Goal: Task Accomplishment & Management: Use online tool/utility

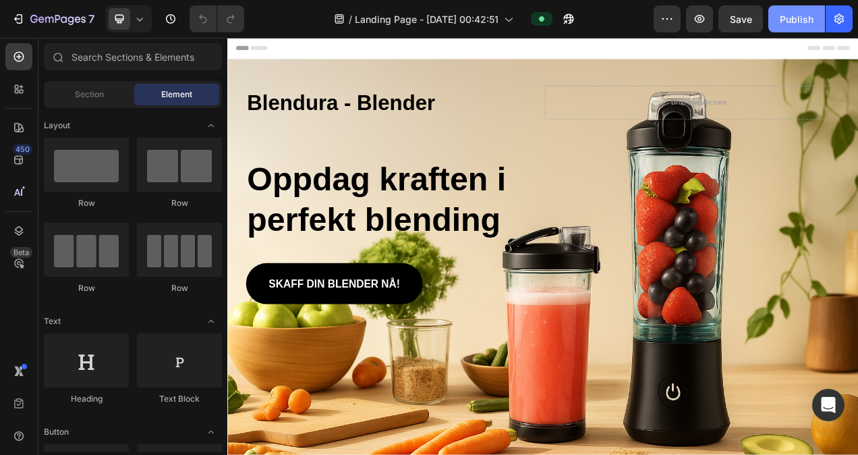
click at [796, 23] on div "Publish" at bounding box center [797, 19] width 34 height 14
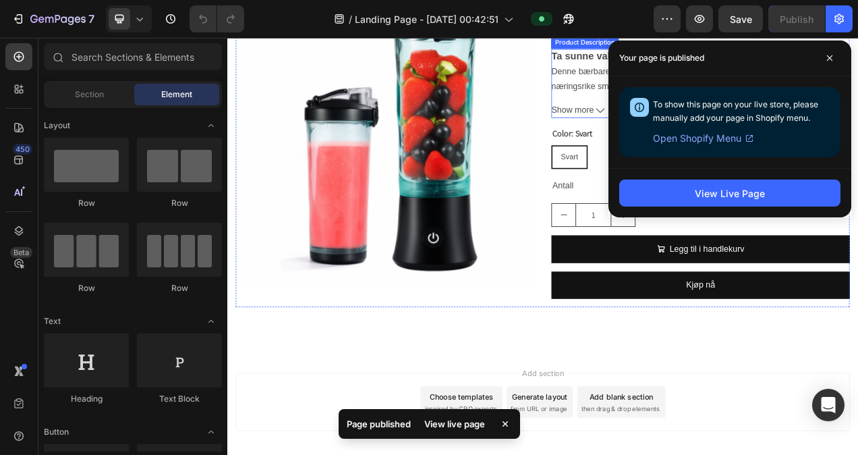
scroll to position [915, 0]
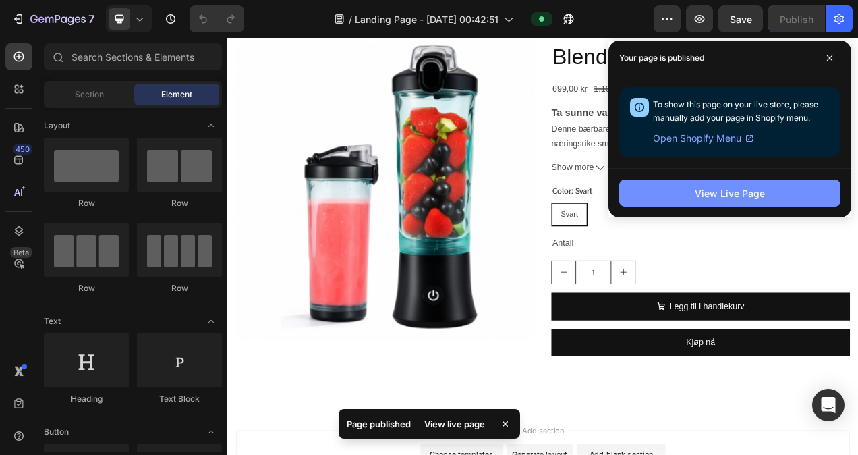
click at [693, 191] on button "View Live Page" at bounding box center [729, 192] width 221 height 27
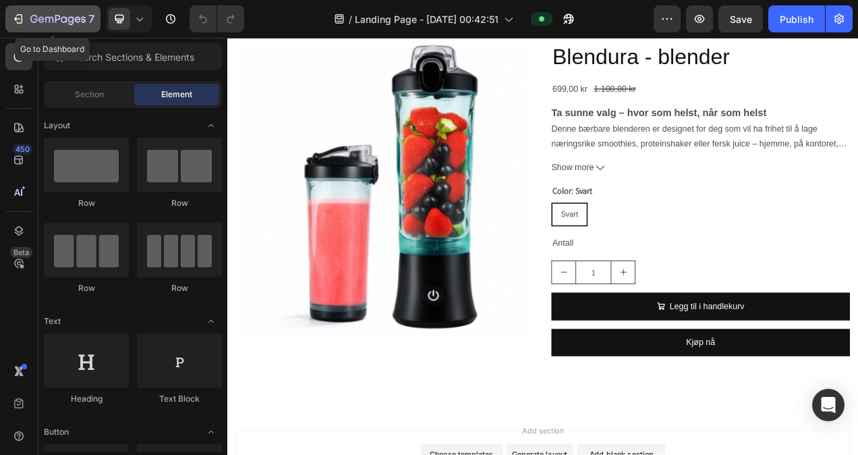
click at [24, 24] on div "7" at bounding box center [52, 19] width 83 height 16
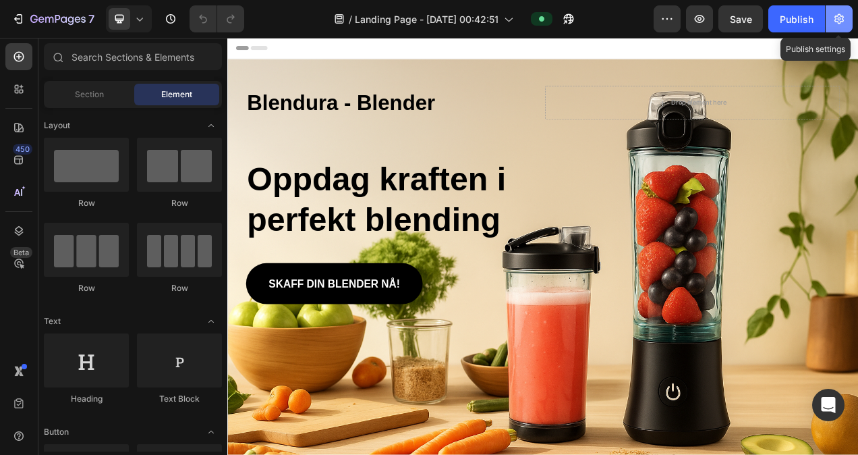
click at [847, 22] on button "button" at bounding box center [839, 18] width 27 height 27
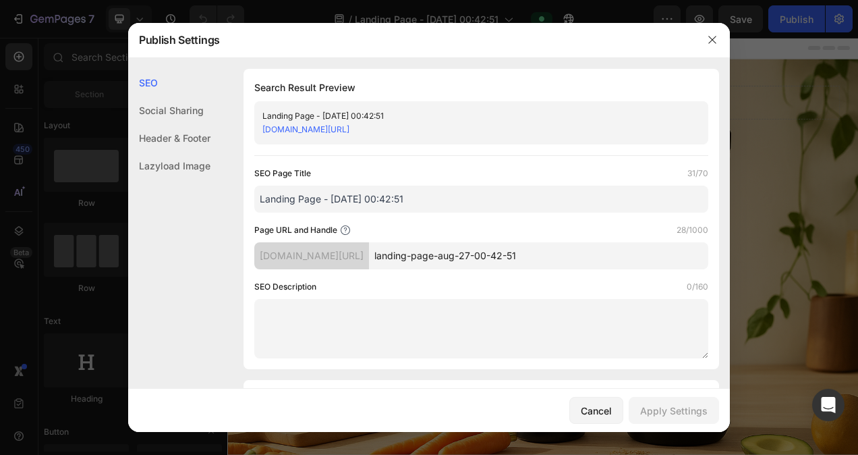
click at [402, 197] on input "Landing Page - [DATE] 00:42:51" at bounding box center [481, 198] width 454 height 27
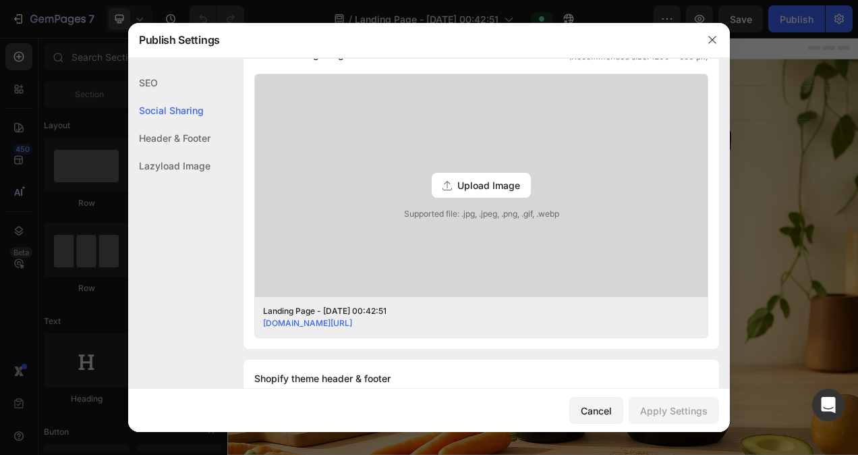
scroll to position [333, 0]
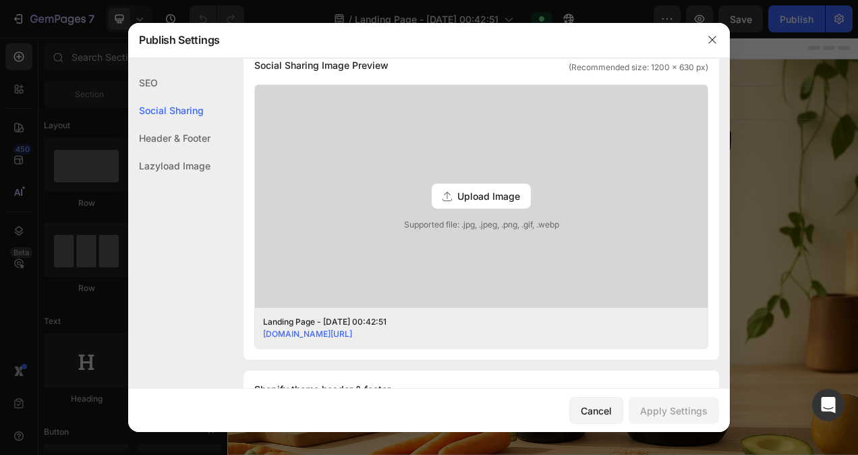
click at [466, 194] on span "Upload Image" at bounding box center [488, 196] width 63 height 14
click at [0, 0] on input "Upload Image Supported file: .jpg, .jpeg, .png, .gif, .webp" at bounding box center [0, 0] width 0 height 0
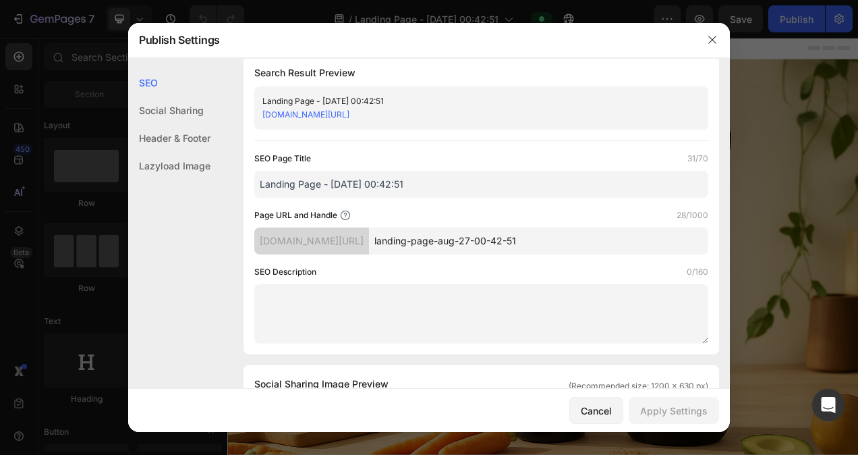
scroll to position [0, 0]
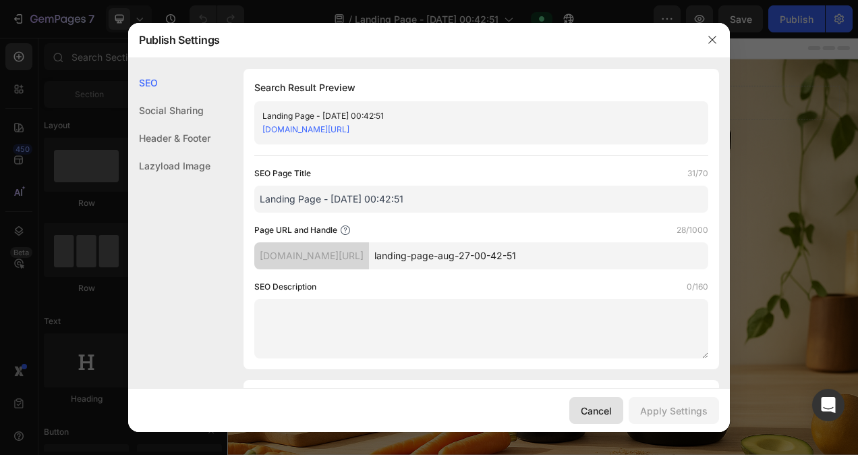
click at [593, 407] on div "Cancel" at bounding box center [596, 410] width 31 height 14
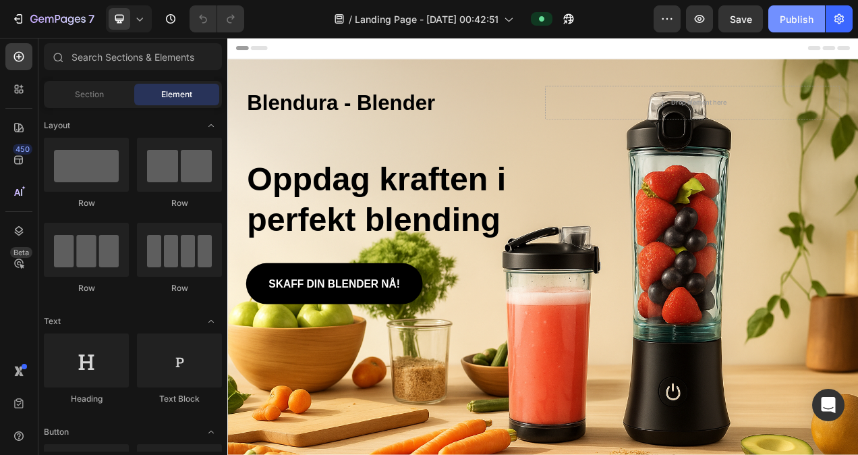
click at [812, 22] on div "Publish" at bounding box center [797, 19] width 34 height 14
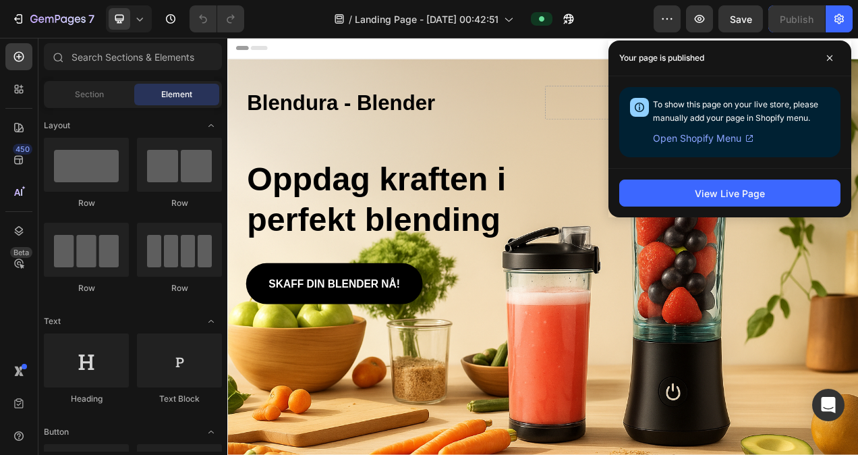
click at [692, 135] on span "Open Shopify Menu" at bounding box center [697, 138] width 88 height 16
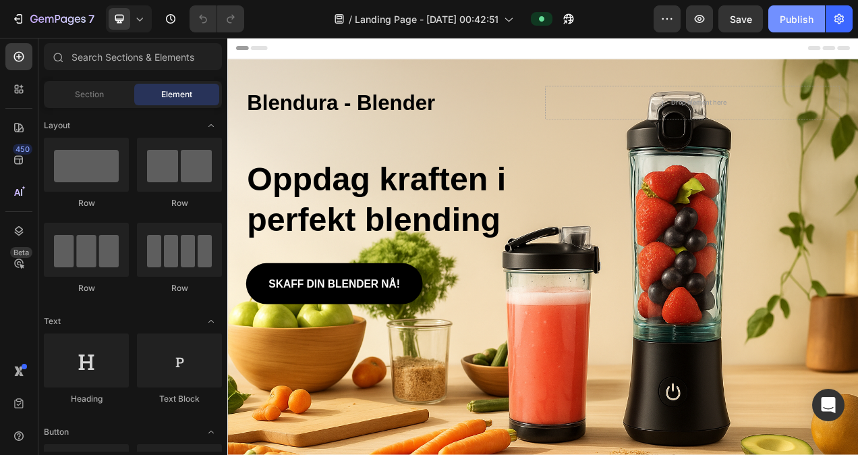
click at [786, 19] on div "Publish" at bounding box center [797, 19] width 34 height 14
click at [667, 14] on icon "button" at bounding box center [666, 18] width 13 height 13
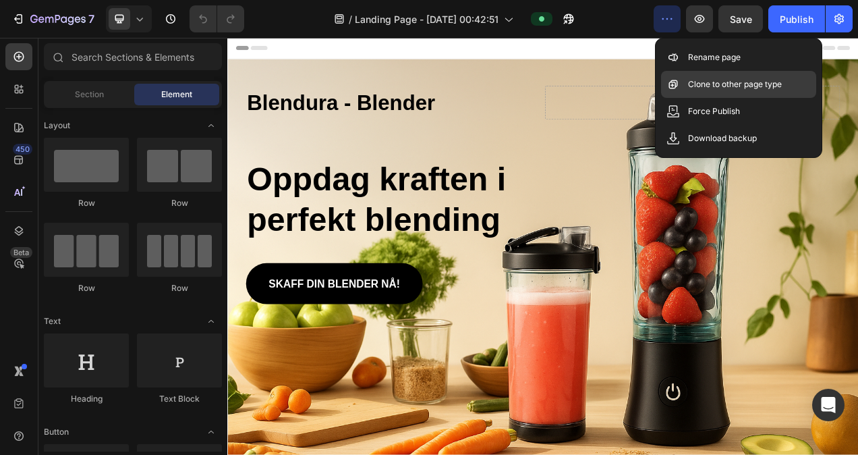
click at [718, 88] on p "Clone to other page type" at bounding box center [735, 84] width 94 height 13
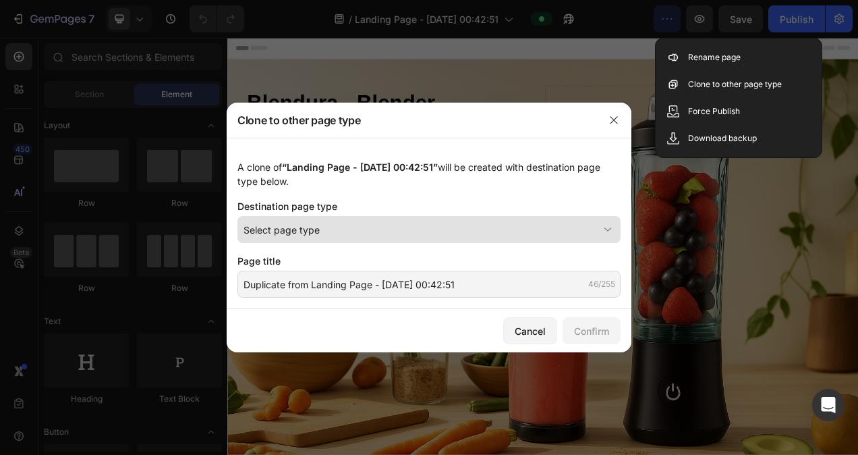
click at [405, 233] on div "Select page type" at bounding box center [420, 230] width 355 height 14
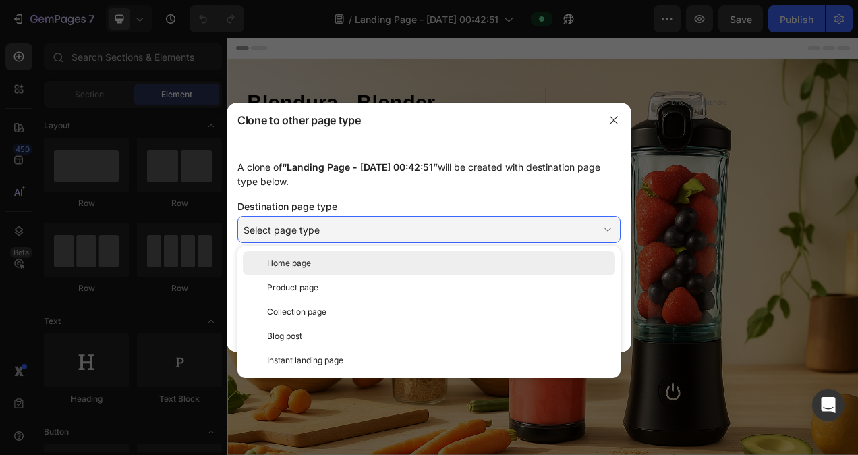
click at [337, 266] on div "Home page" at bounding box center [438, 263] width 343 height 12
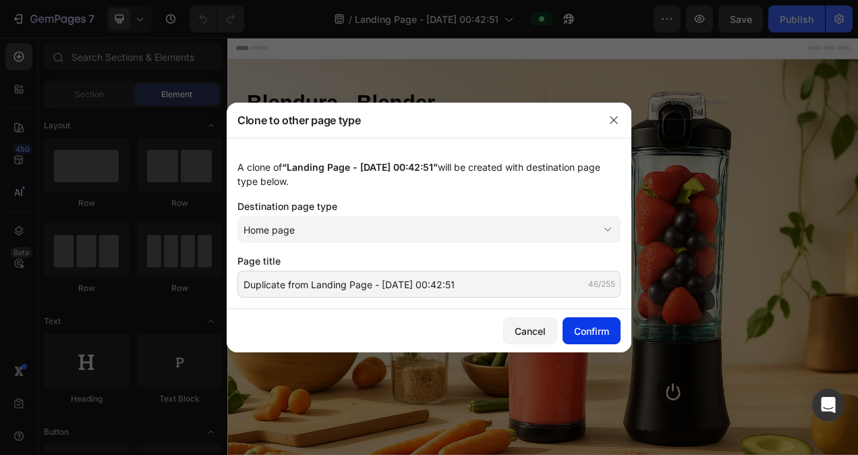
click at [571, 325] on button "Confirm" at bounding box center [591, 330] width 58 height 27
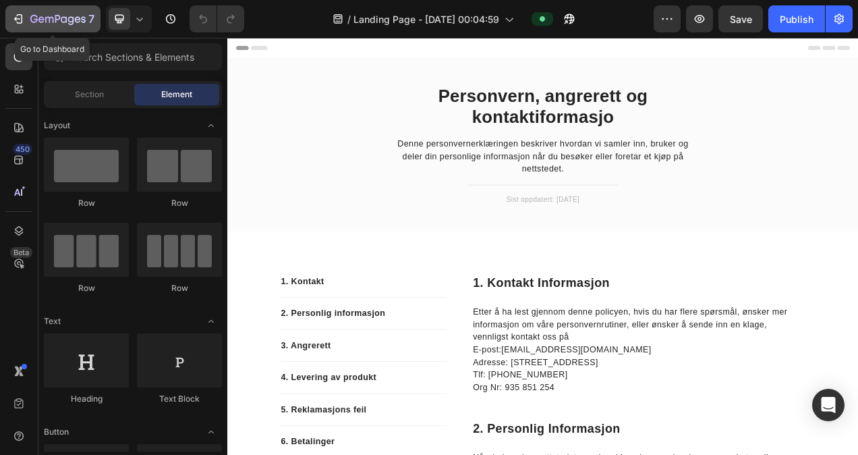
click at [27, 18] on div "7" at bounding box center [52, 19] width 83 height 16
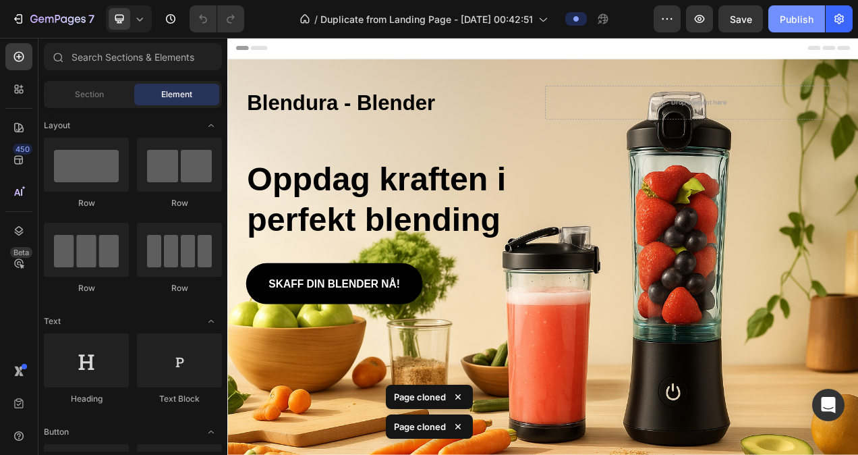
click at [797, 15] on div "Publish" at bounding box center [797, 19] width 34 height 14
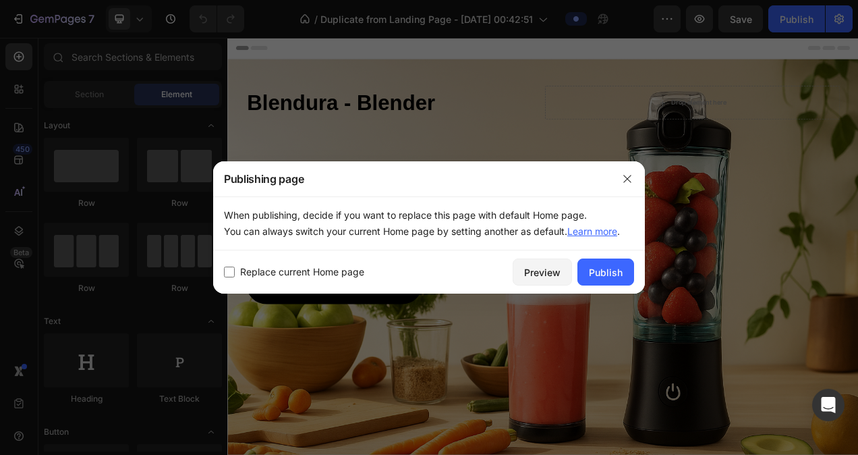
click at [337, 269] on span "Replace current Home page" at bounding box center [302, 272] width 124 height 16
checkbox input "true"
click at [599, 274] on div "Publish" at bounding box center [606, 272] width 34 height 14
